Goal: Book appointment/travel/reservation

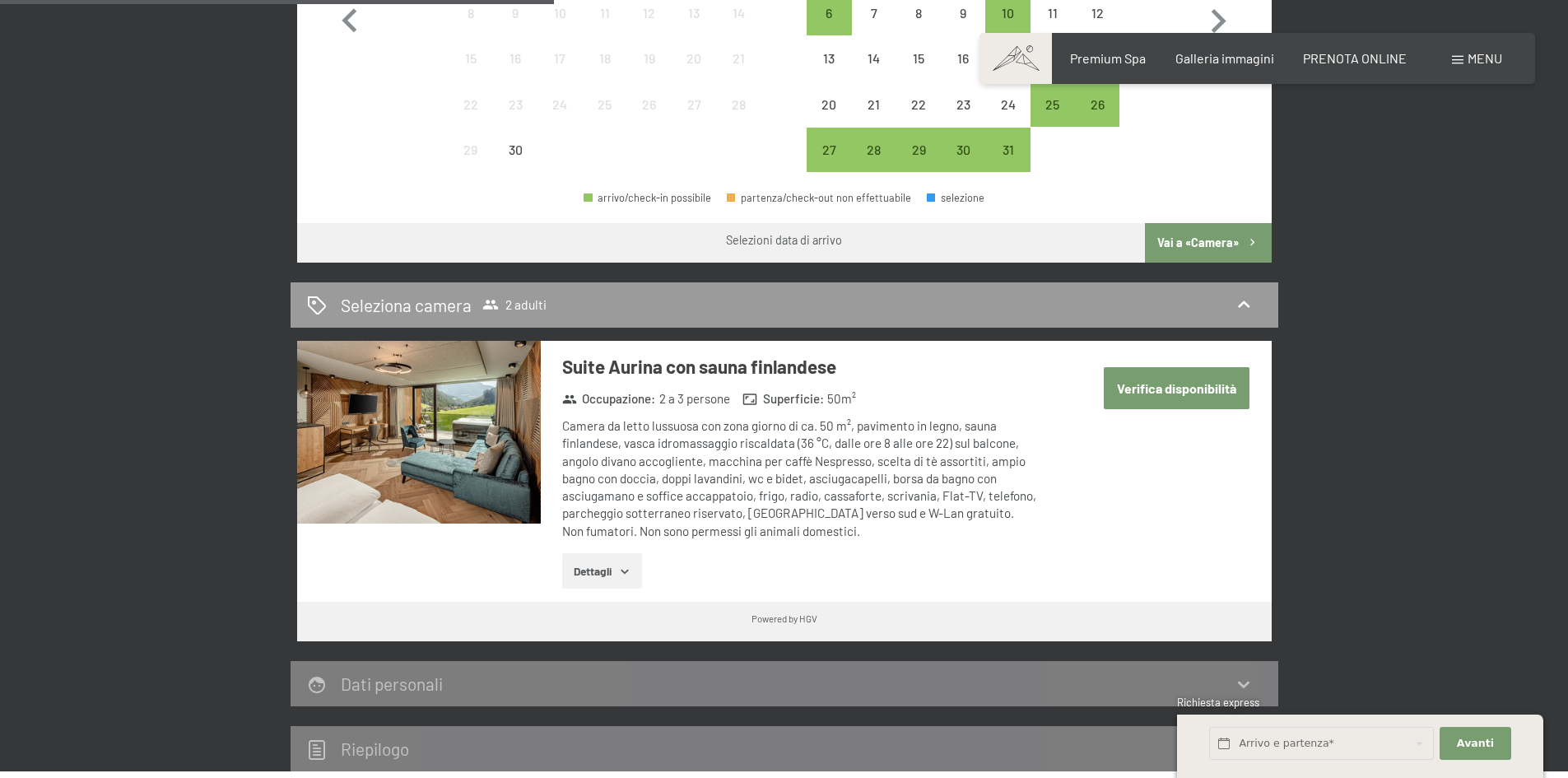
scroll to position [413, 0]
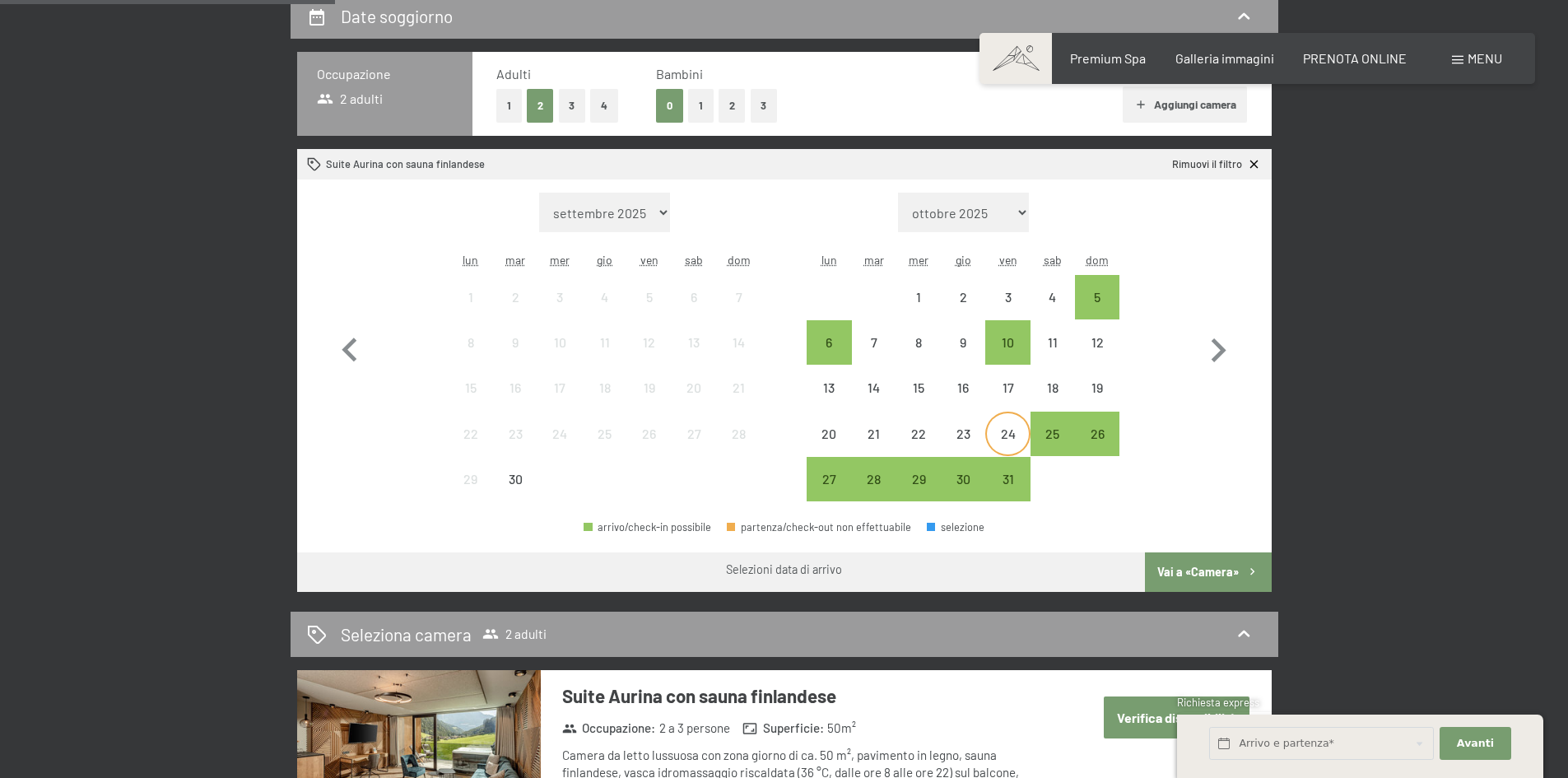
click at [1016, 428] on div "24" at bounding box center [1008, 448] width 41 height 41
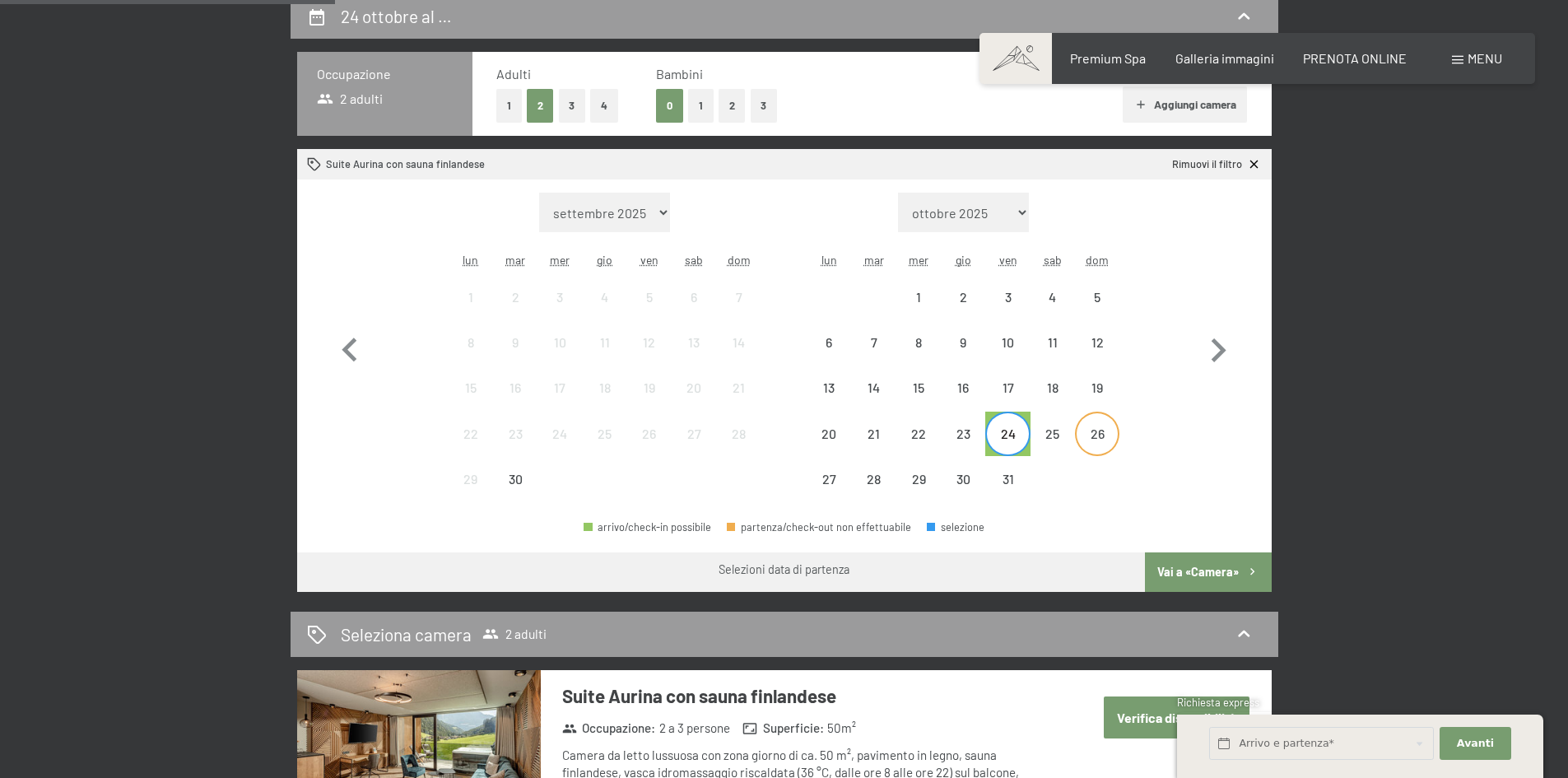
click at [1099, 435] on div "26" at bounding box center [1098, 448] width 41 height 41
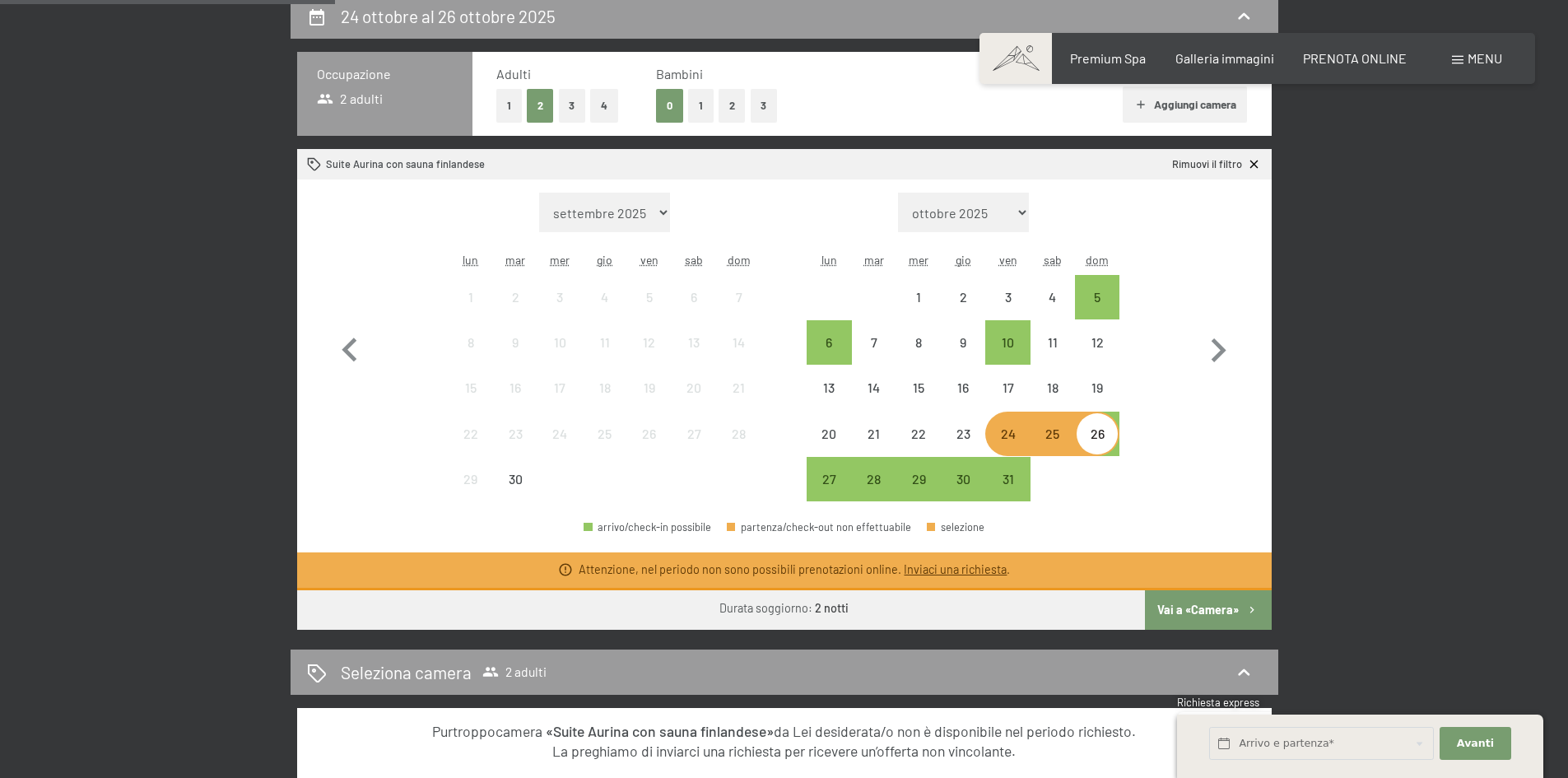
click at [1174, 476] on div "Mese/anno [DATE] [DATE] [DATE] [DATE] [DATE] [DATE] [DATE] [DATE] [DATE] [DATE]…" at bounding box center [784, 348] width 916 height 310
click at [1223, 449] on button "button" at bounding box center [1218, 348] width 48 height 310
select select "[DATE]"
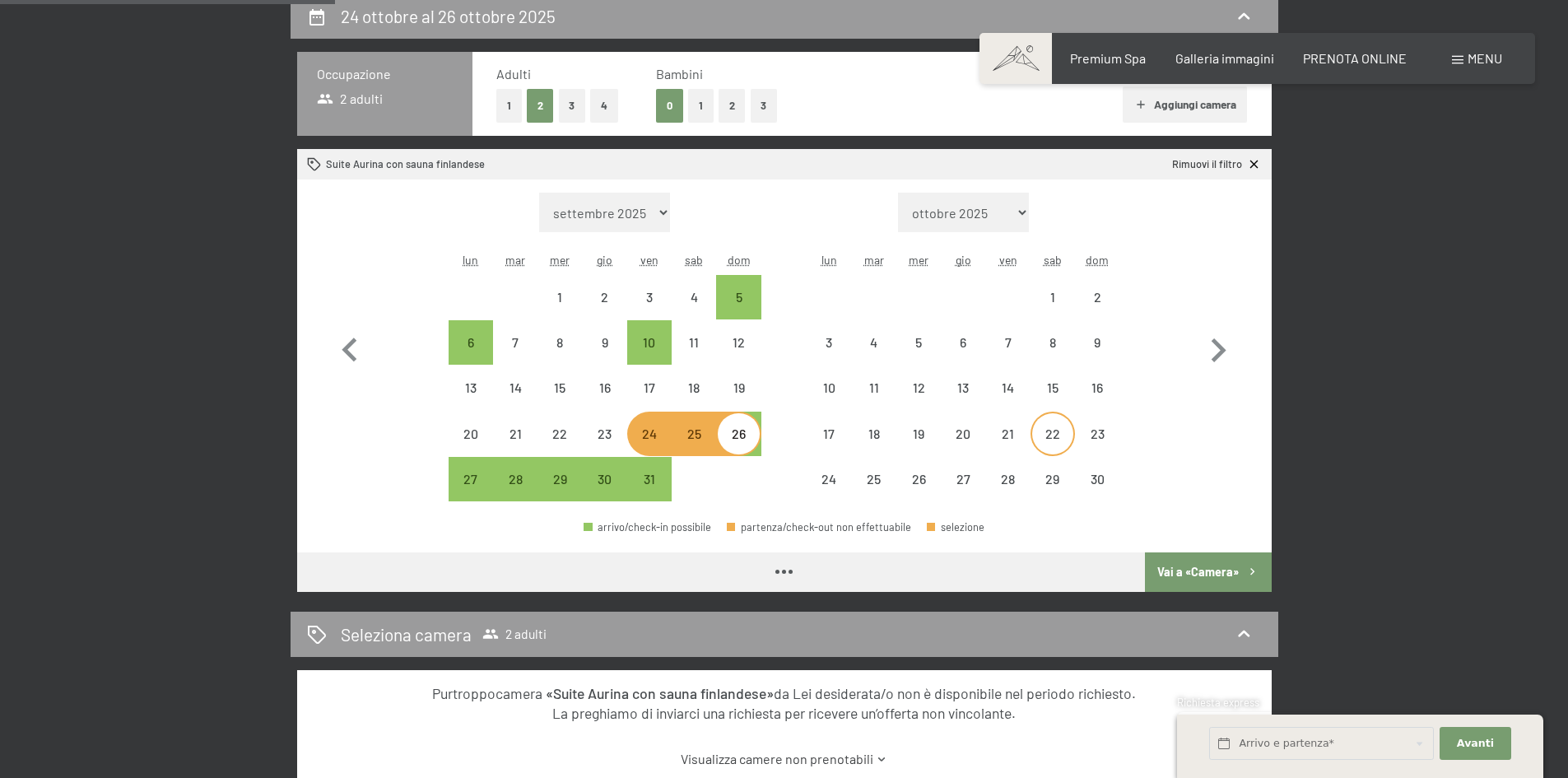
select select "[DATE]"
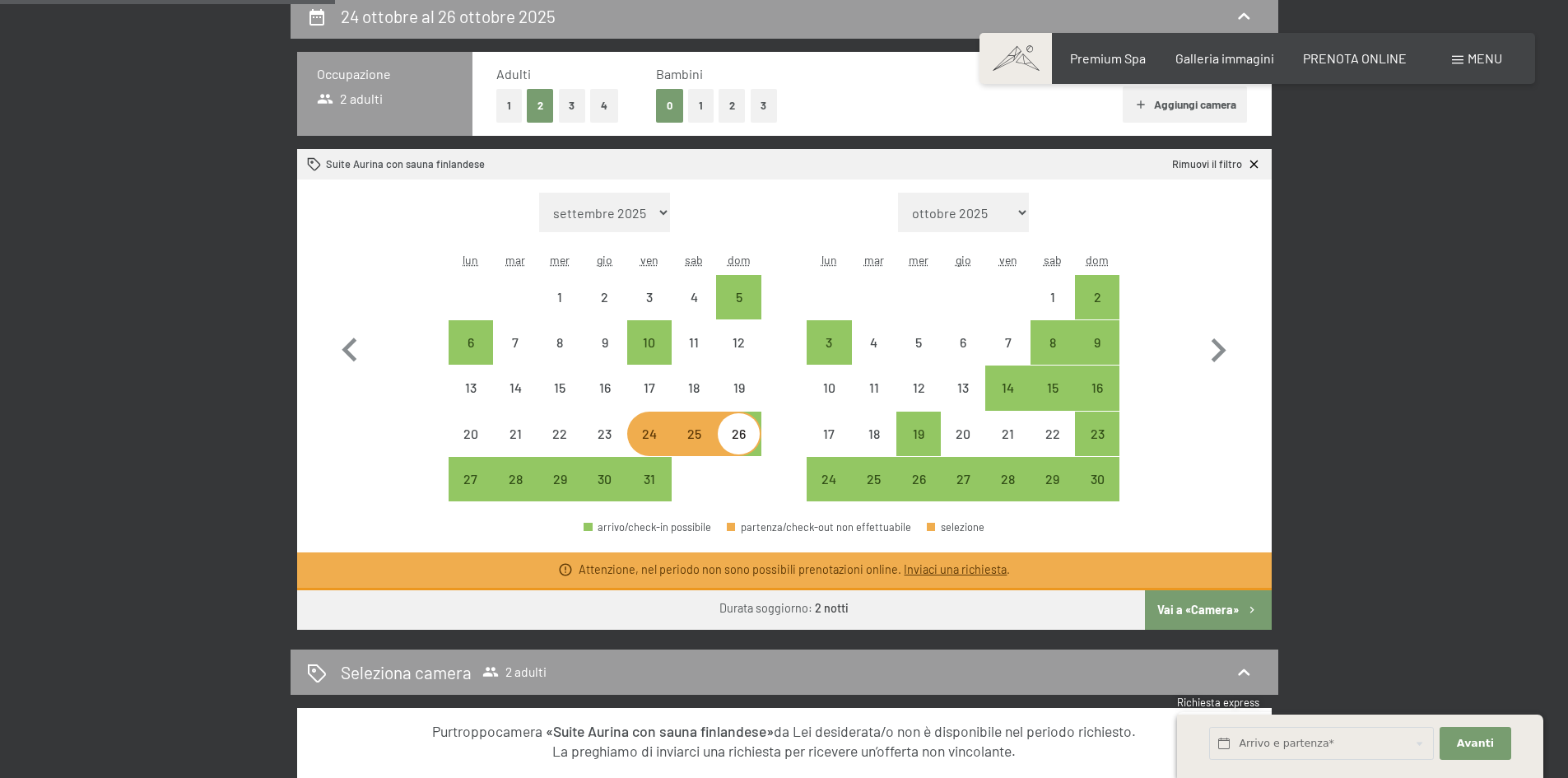
click at [704, 474] on div at bounding box center [694, 480] width 45 height 45
click at [696, 434] on span "Consenso marketing*" at bounding box center [688, 437] width 124 height 17
click at [618, 434] on input "Consenso marketing*" at bounding box center [610, 437] width 17 height 17
click at [702, 431] on span "Consenso marketing*" at bounding box center [688, 437] width 124 height 17
click at [618, 431] on input "Consenso marketing*" at bounding box center [610, 437] width 17 height 17
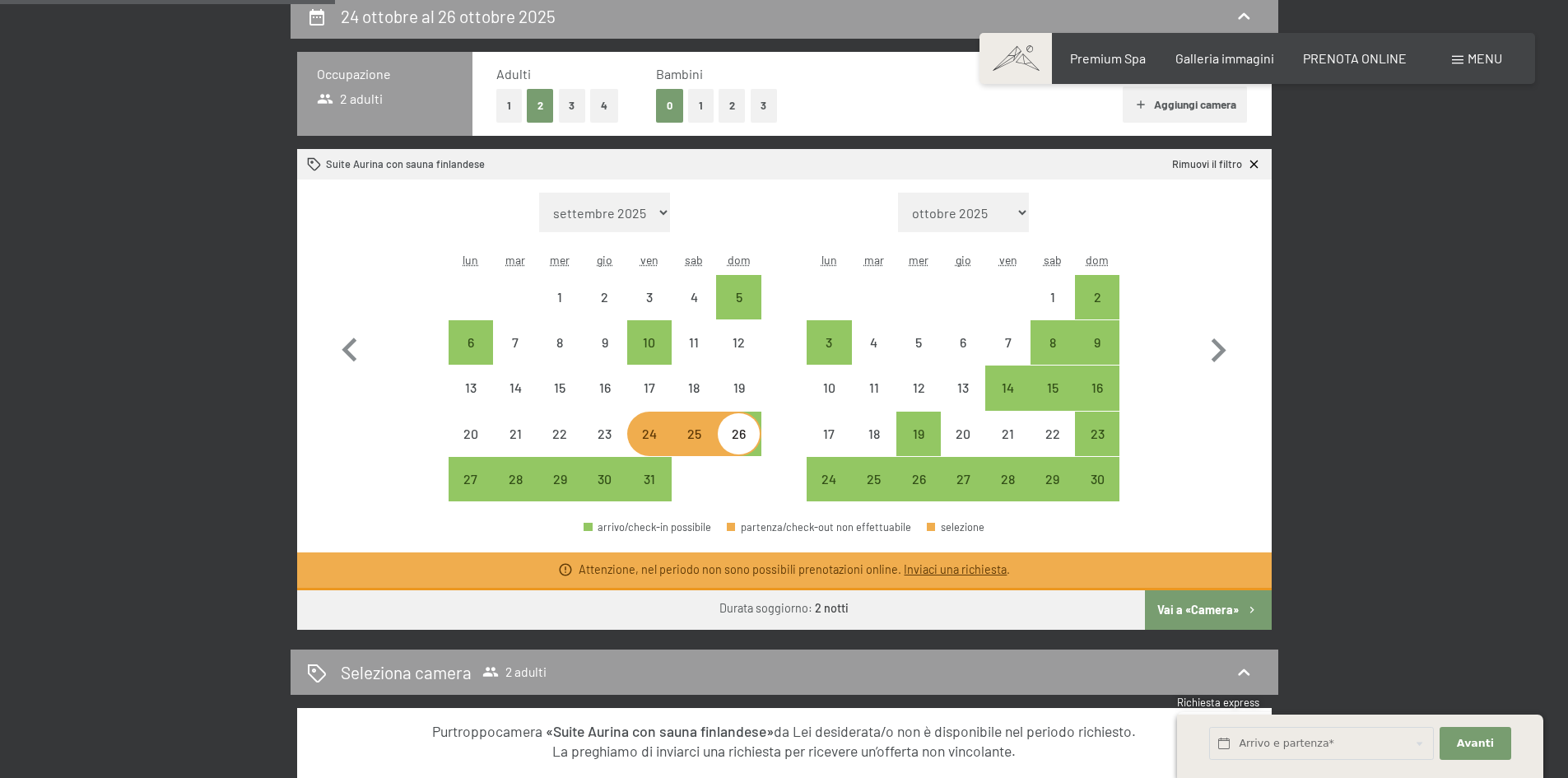
checkbox input "false"
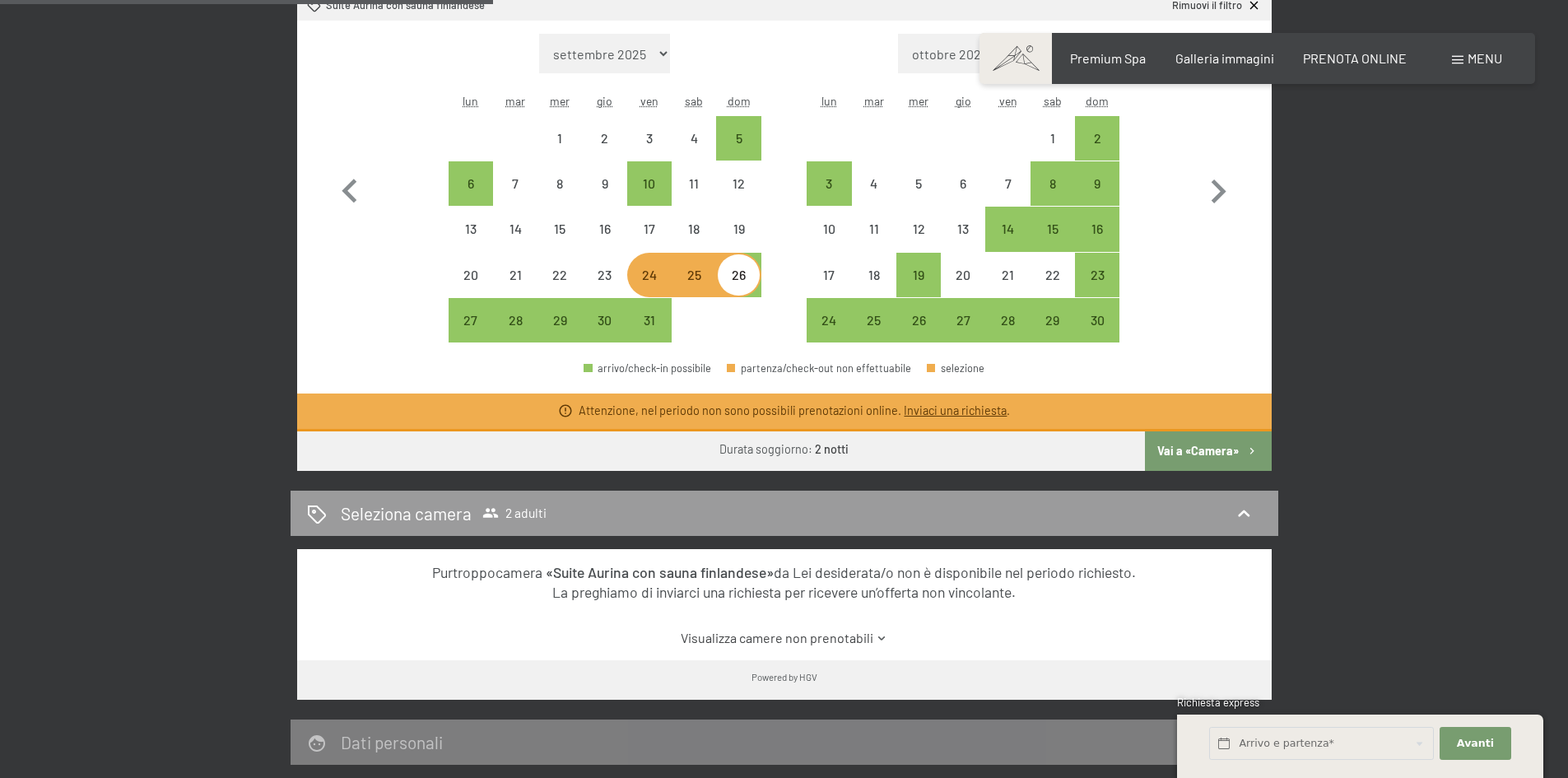
scroll to position [660, 0]
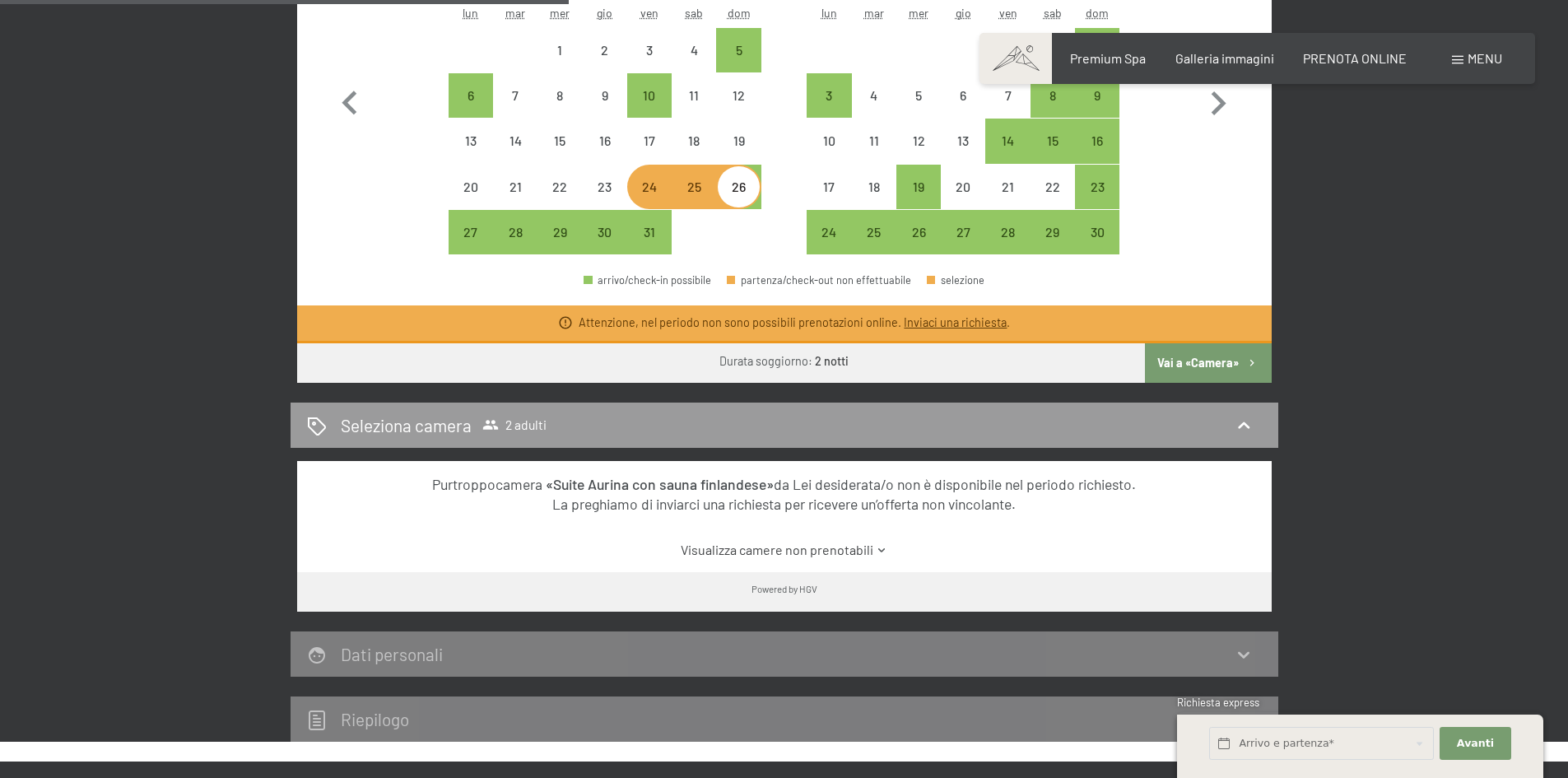
click at [937, 323] on link "Inviaci una richiesta" at bounding box center [955, 322] width 103 height 14
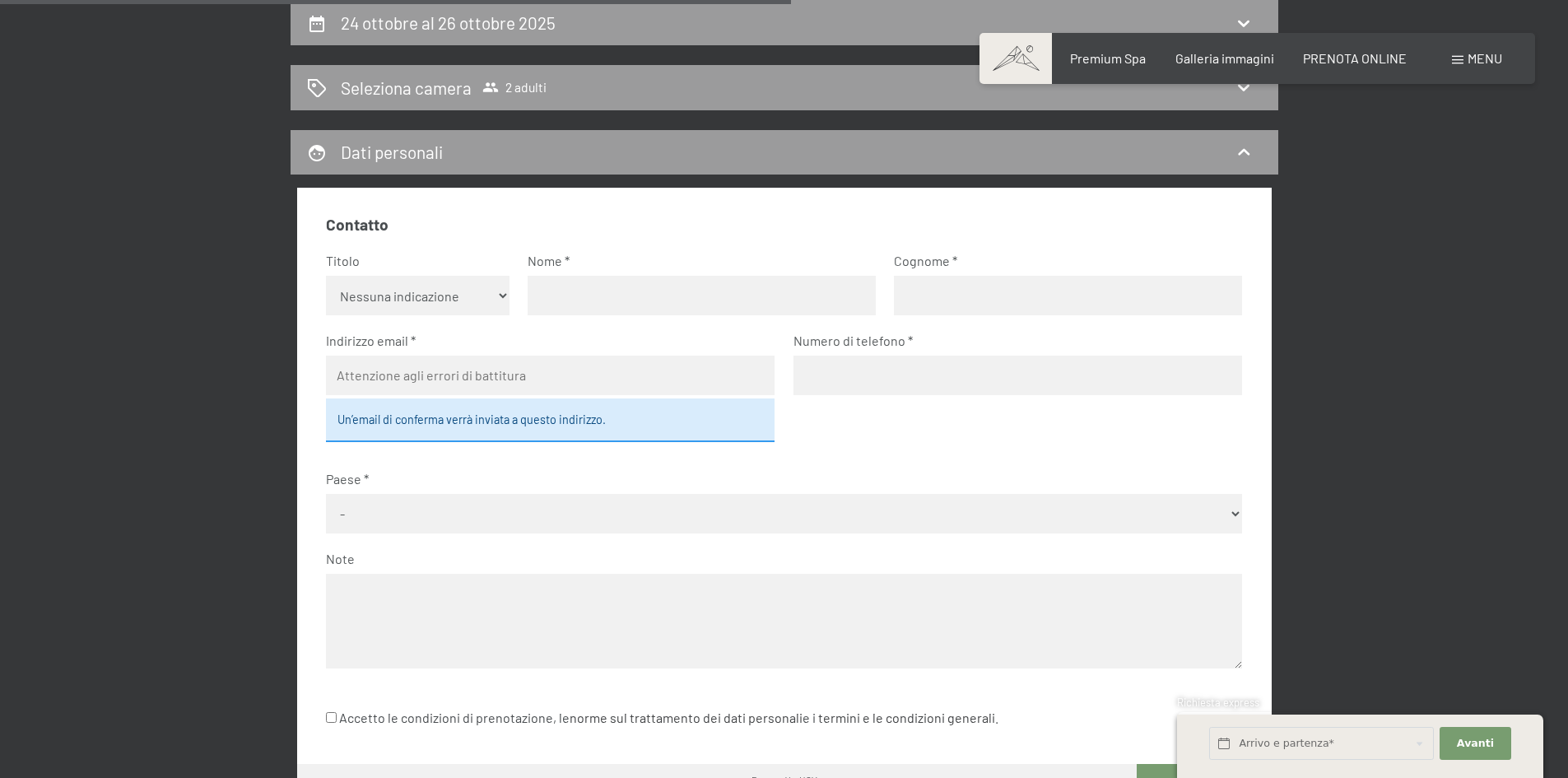
click at [441, 302] on select "Nessuna indicazione Sig.ra Sig." at bounding box center [418, 296] width 184 height 40
select select "f"
click at [326, 276] on select "Nessuna indicazione Sig.ra Sig." at bounding box center [418, 296] width 184 height 40
click at [572, 290] on input "text" at bounding box center [702, 296] width 348 height 40
type input "[PERSON_NAME]"
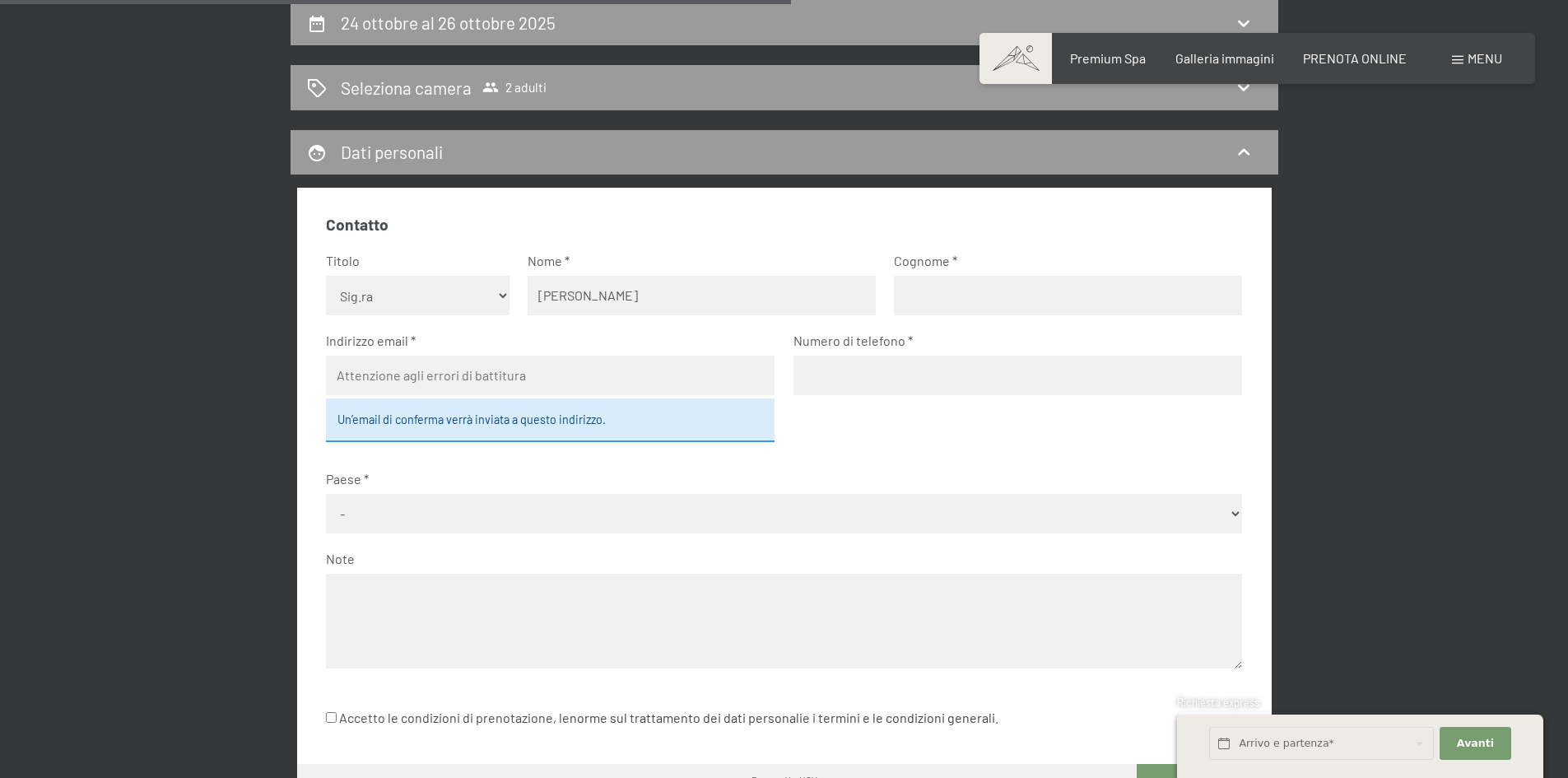
type input "Venturi"
type input "[EMAIL_ADDRESS][DOMAIN_NAME]"
type input "3333065547"
select select "ITA"
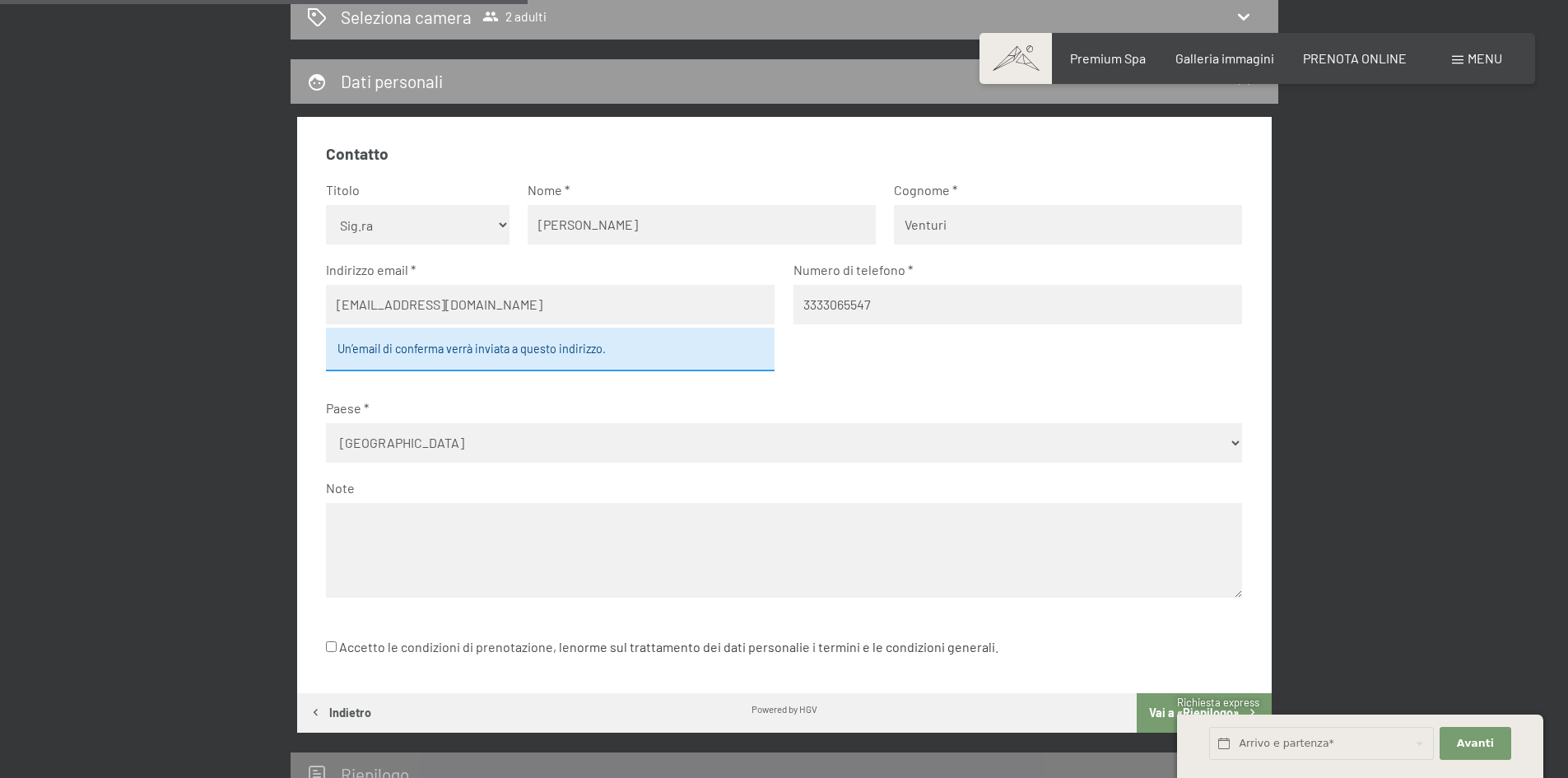
scroll to position [571, 0]
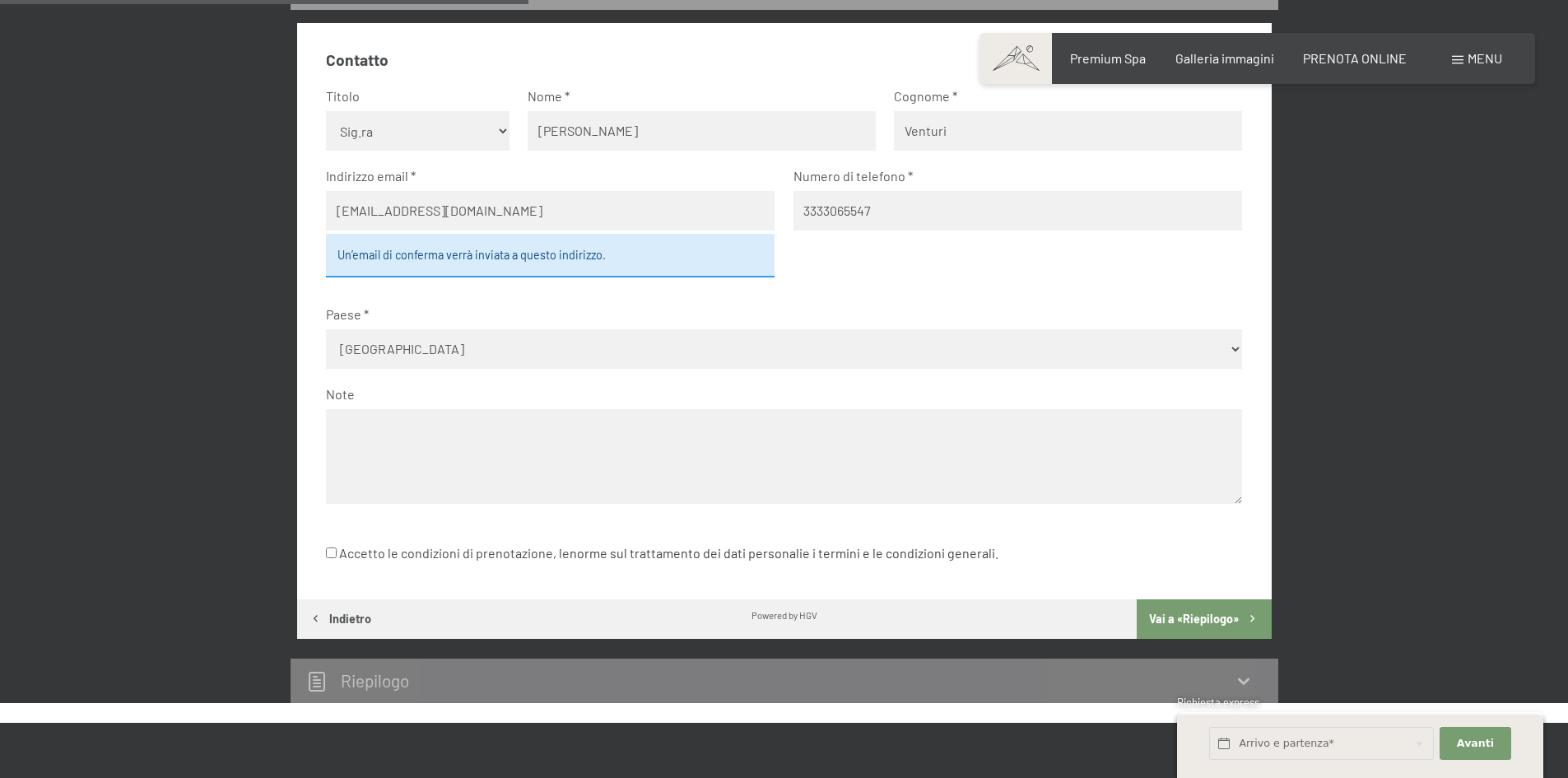
click at [523, 260] on div "Un’email di conferma verrà inviata a questo indirizzo." at bounding box center [551, 255] width 449 height 43
click at [335, 557] on input "Accetto le condizioni di prenotazione, le norme sul trattamento dei dati person…" at bounding box center [331, 553] width 11 height 11
checkbox input "true"
click at [1181, 623] on button "Vai a «Riepilogo»" at bounding box center [1204, 620] width 134 height 40
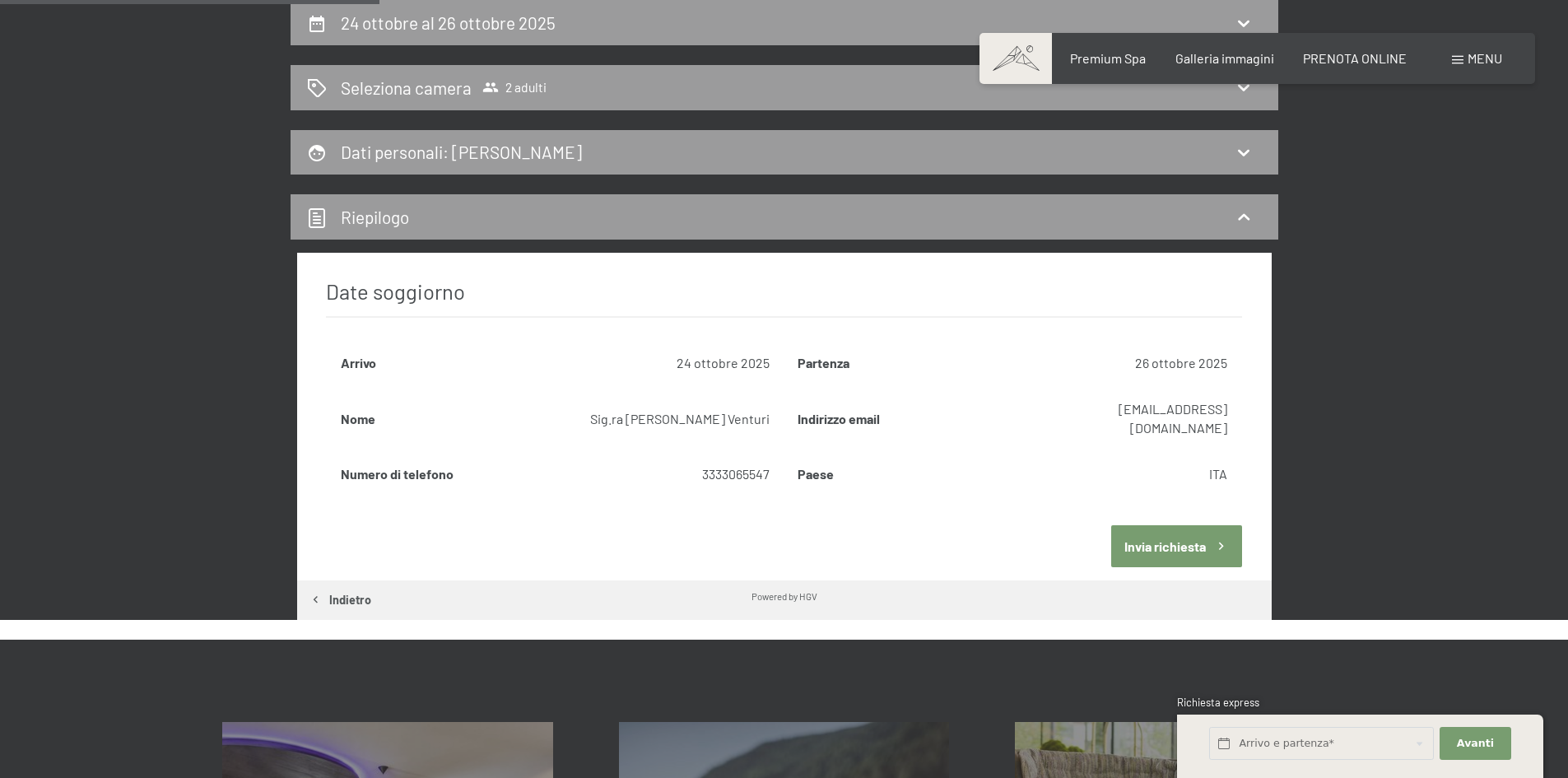
click at [1165, 525] on button "Invia richiesta" at bounding box center [1177, 546] width 131 height 42
